Goal: Information Seeking & Learning: Check status

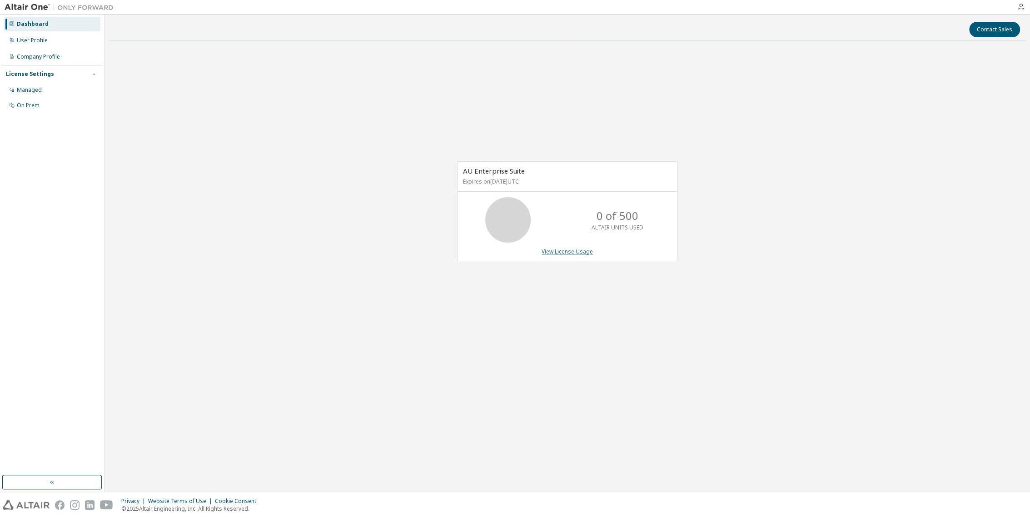
click at [578, 253] on link "View License Usage" at bounding box center [566, 252] width 51 height 8
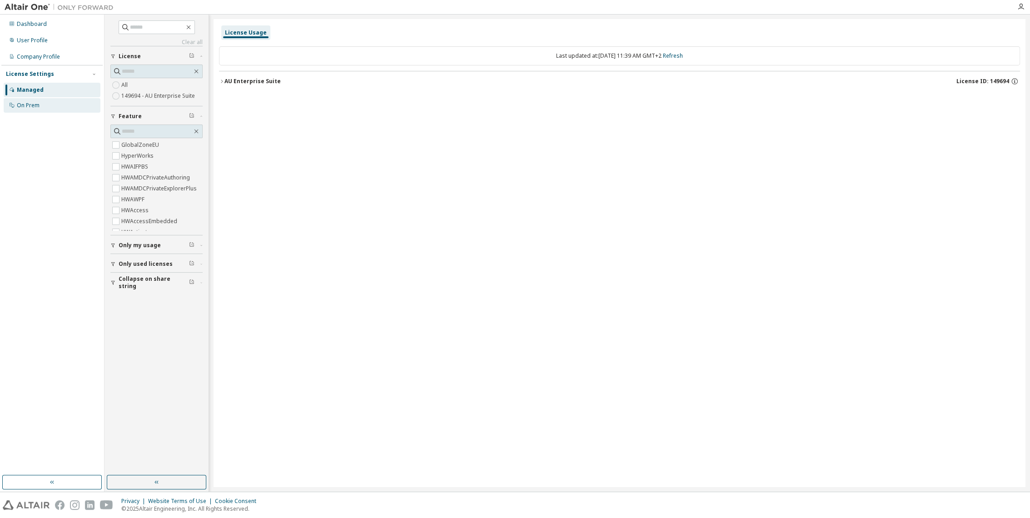
click at [38, 109] on div "On Prem" at bounding box center [52, 105] width 97 height 15
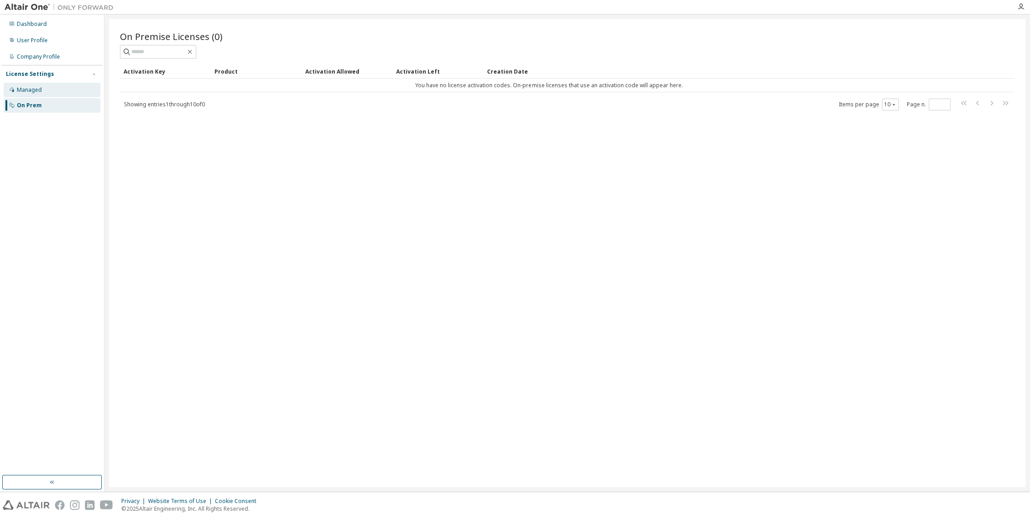
click at [39, 94] on div "Managed" at bounding box center [52, 90] width 97 height 15
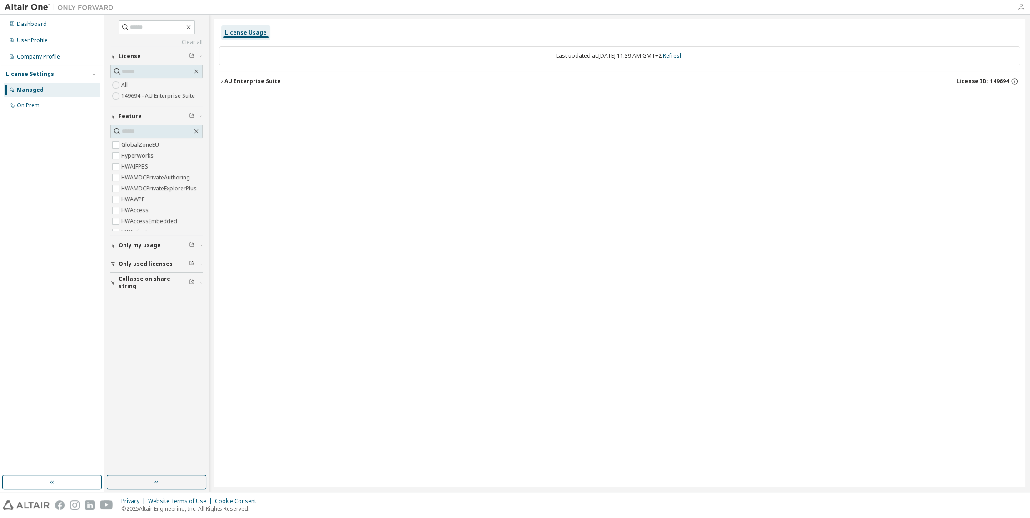
click at [1021, 6] on icon "button" at bounding box center [1020, 6] width 7 height 7
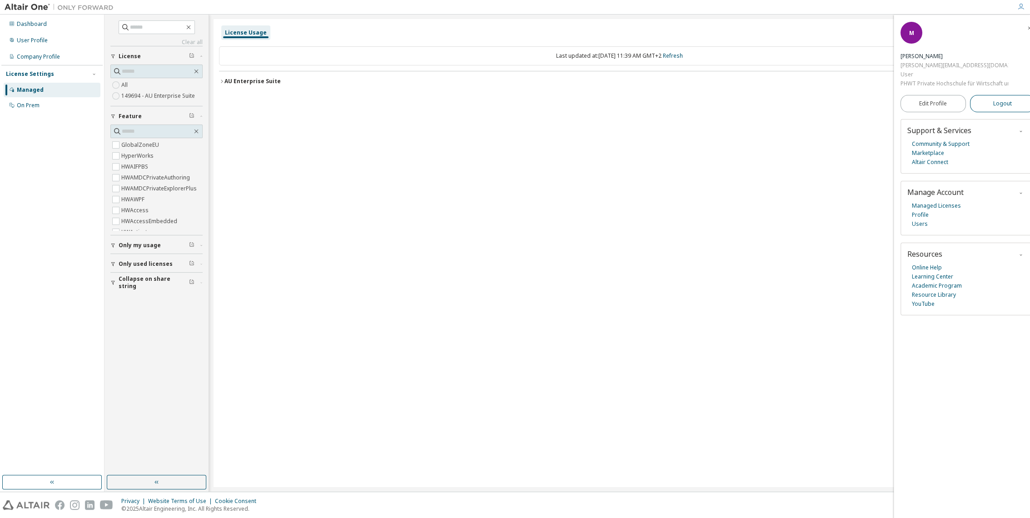
click at [1003, 106] on span "Logout" at bounding box center [1002, 103] width 19 height 9
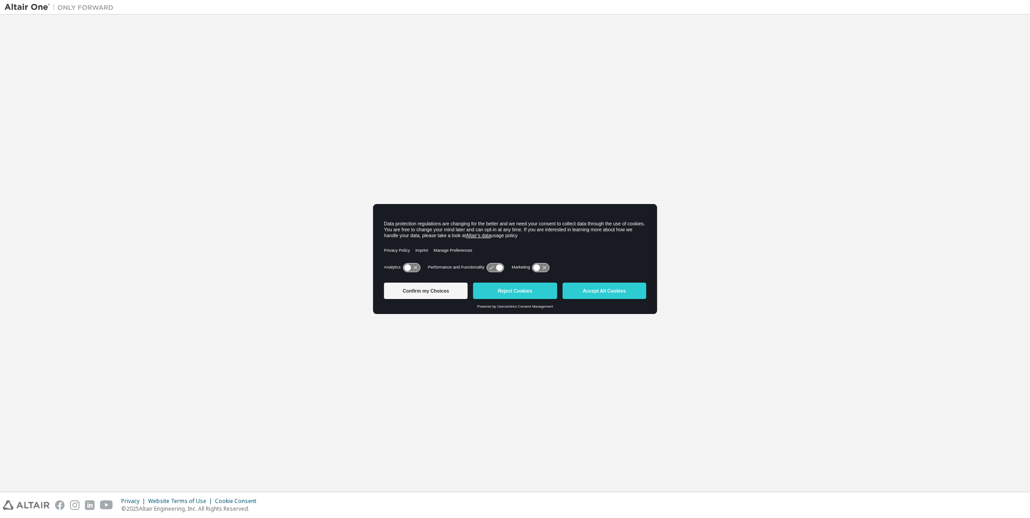
click at [597, 291] on button "Accept All Cookies" at bounding box center [604, 290] width 84 height 16
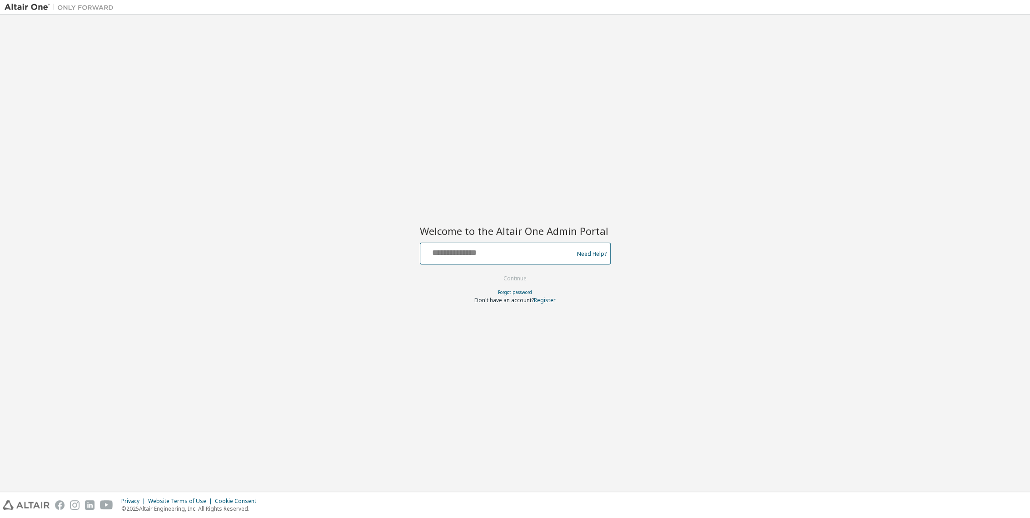
click at [495, 248] on input "text" at bounding box center [498, 251] width 149 height 13
type input "**********"
click at [507, 283] on button "Continue" at bounding box center [515, 279] width 42 height 14
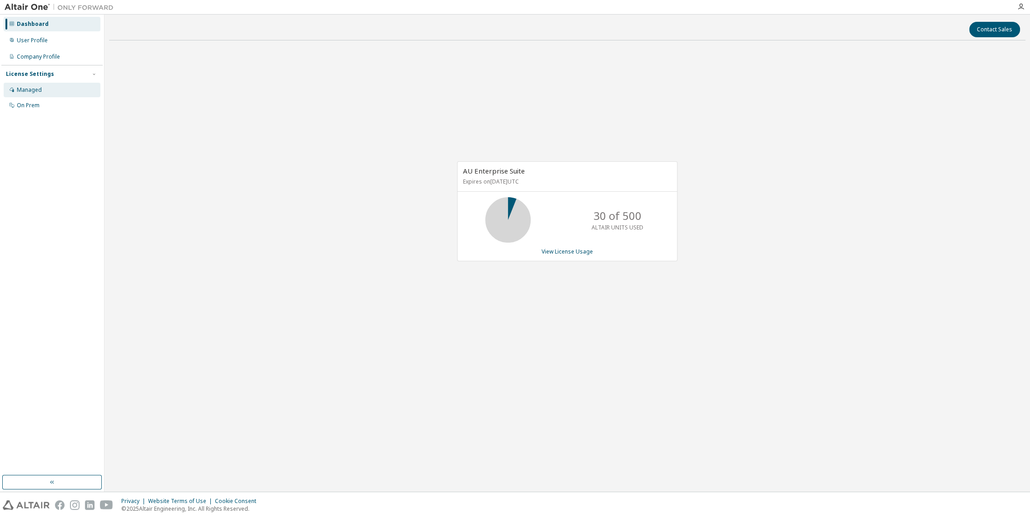
click at [35, 95] on div "Managed" at bounding box center [52, 90] width 97 height 15
click at [1024, 4] on icon "button" at bounding box center [1020, 6] width 7 height 7
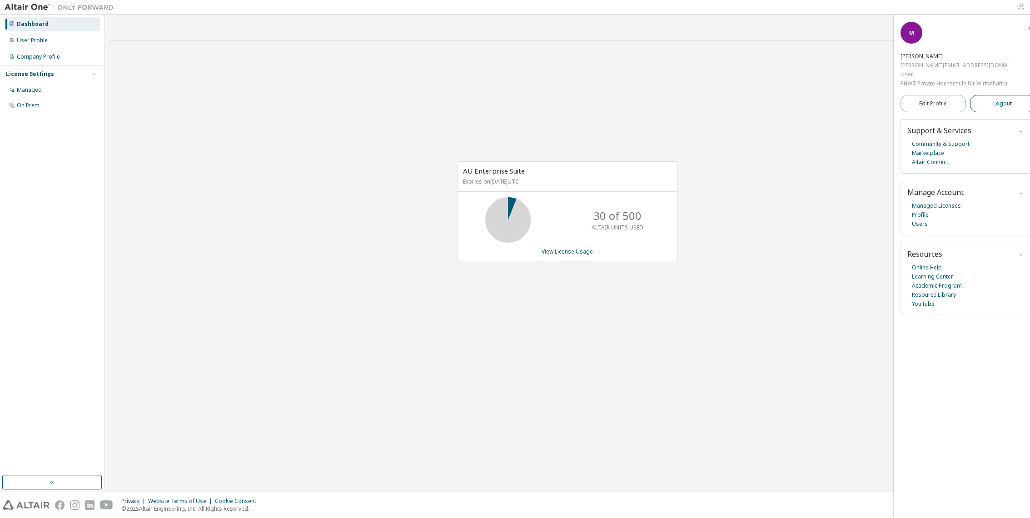
click at [988, 108] on button "Logout" at bounding box center [1002, 103] width 65 height 17
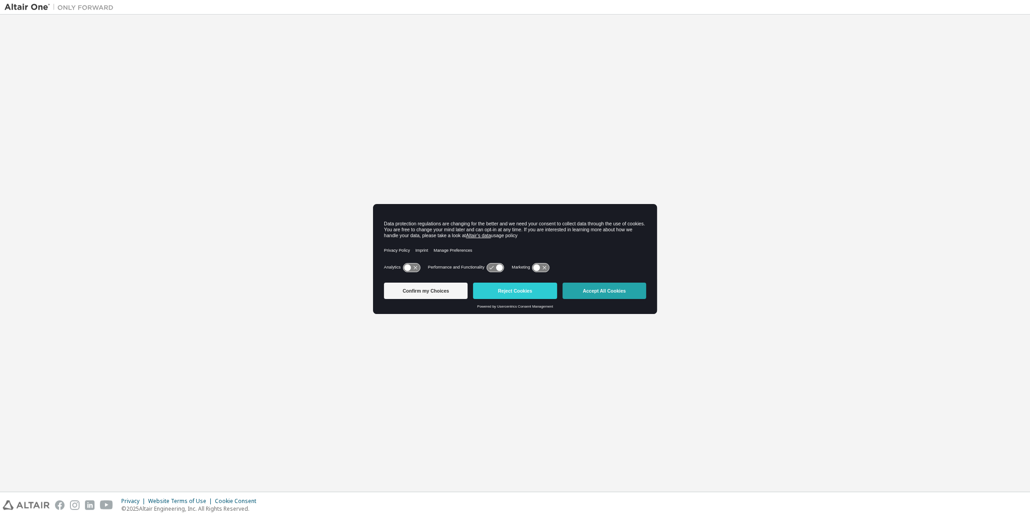
click at [591, 287] on button "Accept All Cookies" at bounding box center [604, 290] width 84 height 16
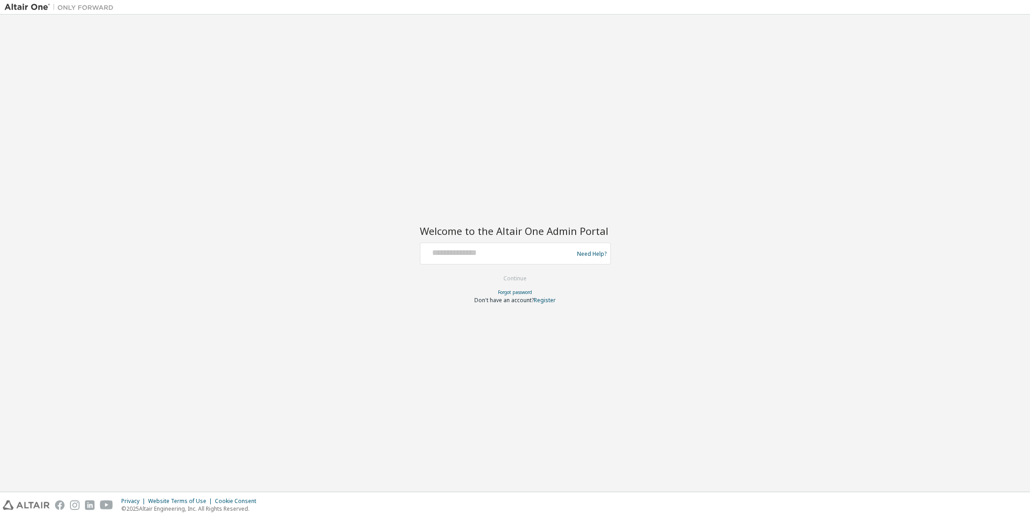
click at [503, 258] on div at bounding box center [498, 253] width 149 height 17
click at [504, 258] on div at bounding box center [498, 253] width 149 height 17
drag, startPoint x: 504, startPoint y: 258, endPoint x: 487, endPoint y: 254, distance: 16.7
click at [487, 254] on input "text" at bounding box center [498, 251] width 149 height 13
type input "**********"
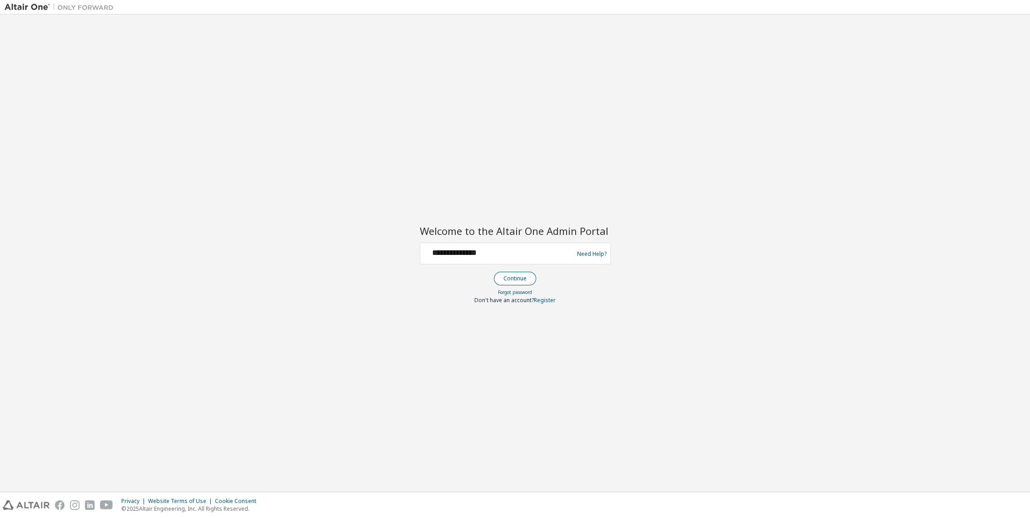
click at [513, 275] on button "Continue" at bounding box center [515, 279] width 42 height 14
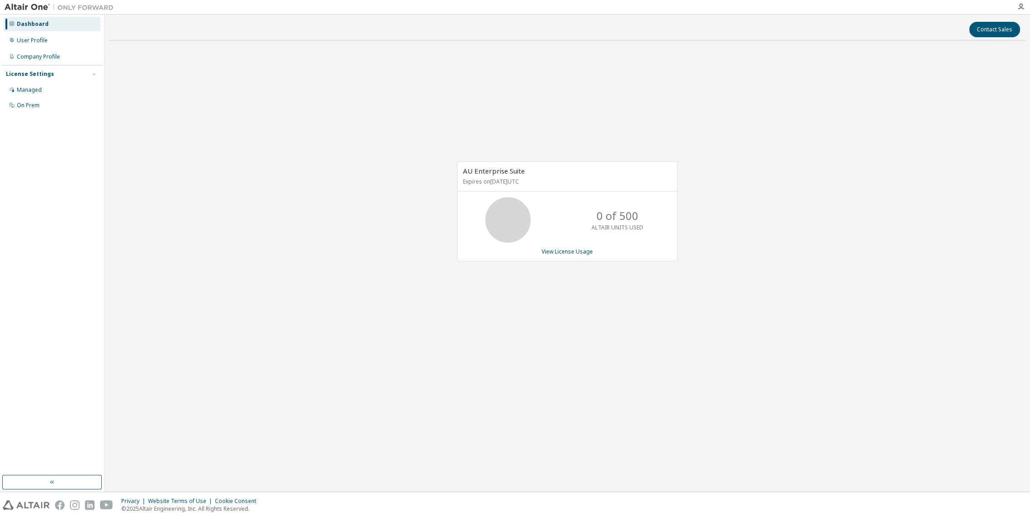
click at [530, 1] on div at bounding box center [564, 7] width 893 height 14
click at [580, 249] on link "View License Usage" at bounding box center [566, 252] width 51 height 8
